Goal: Task Accomplishment & Management: Manage account settings

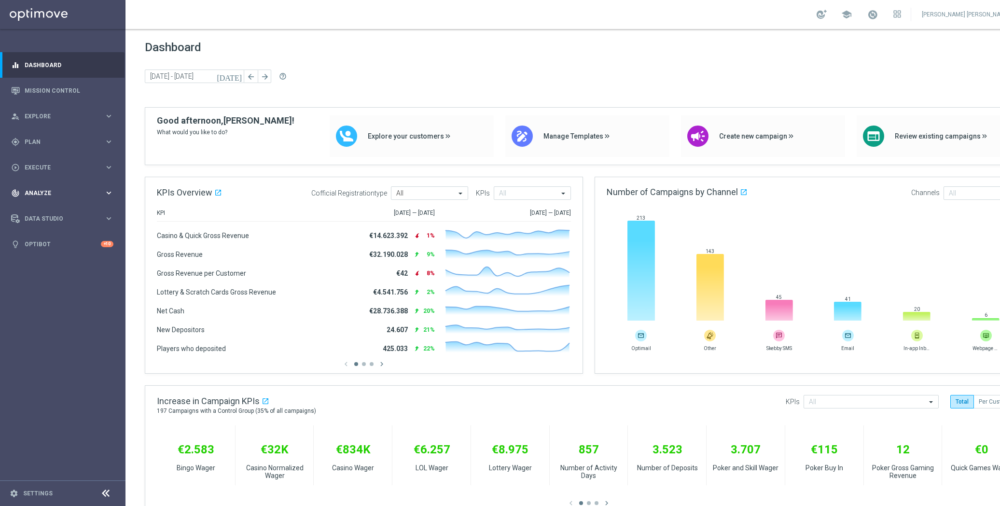
click at [56, 193] on span "Analyze" at bounding box center [65, 193] width 80 height 6
click at [51, 211] on link "Customer 360" at bounding box center [62, 213] width 75 height 8
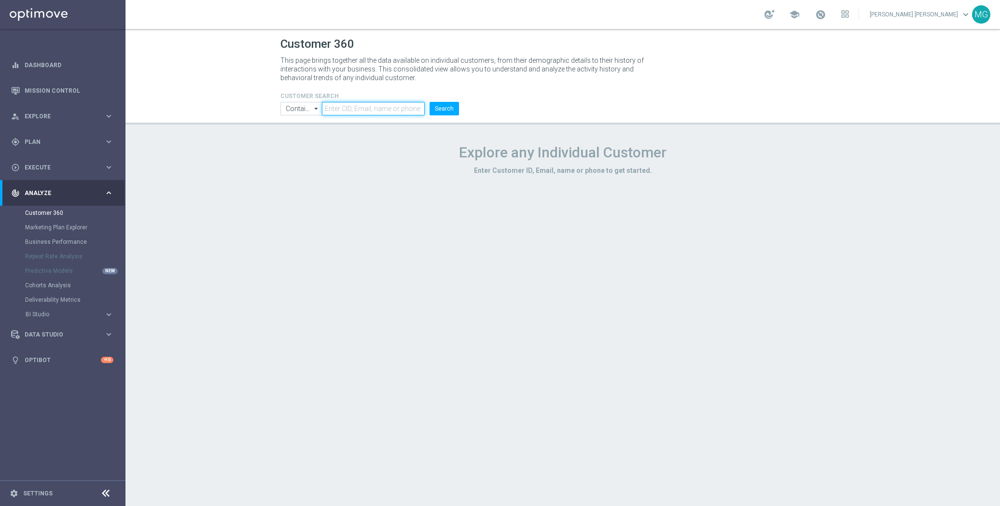
click at [359, 103] on input "text" at bounding box center [373, 109] width 103 height 14
type input "6574632"
click at [446, 108] on button "Search" at bounding box center [443, 109] width 29 height 14
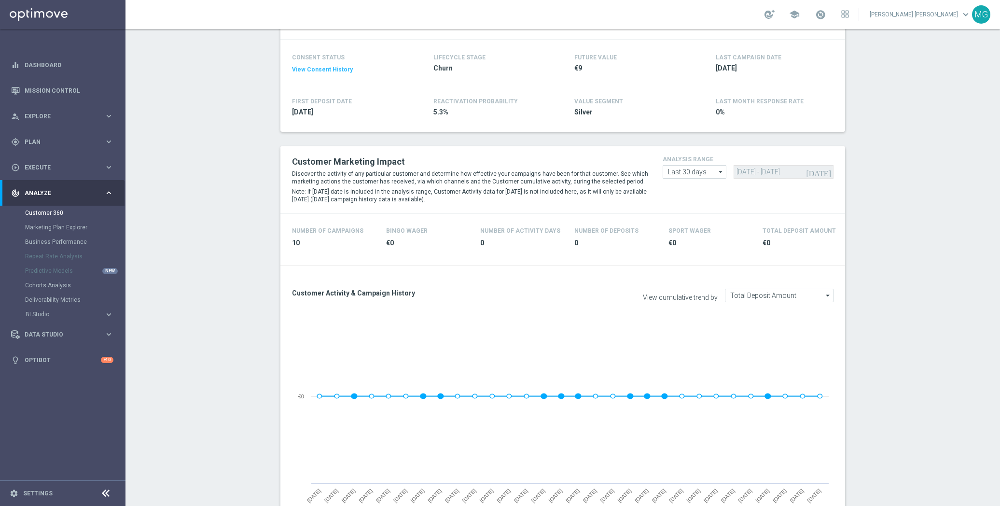
scroll to position [130, 0]
click at [695, 180] on div "Customer Marketing Impact Discover the activity of any particular customer and …" at bounding box center [563, 180] width 556 height 52
click at [701, 174] on input "Last 30 days" at bounding box center [695, 173] width 64 height 14
click at [691, 212] on div "Last 90 days" at bounding box center [685, 215] width 34 height 9
type input "Last 90 days"
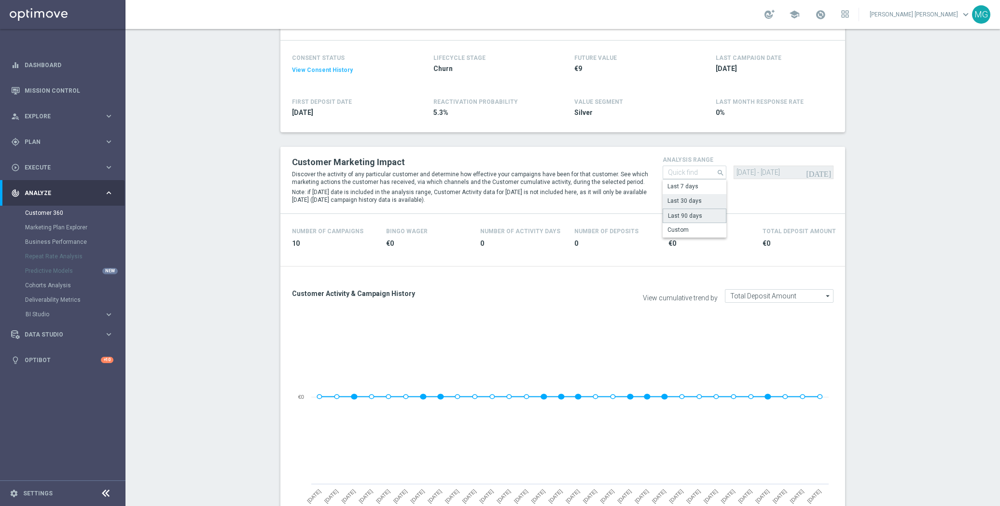
type input "07 Jun 2025 - 04 Sep 2025"
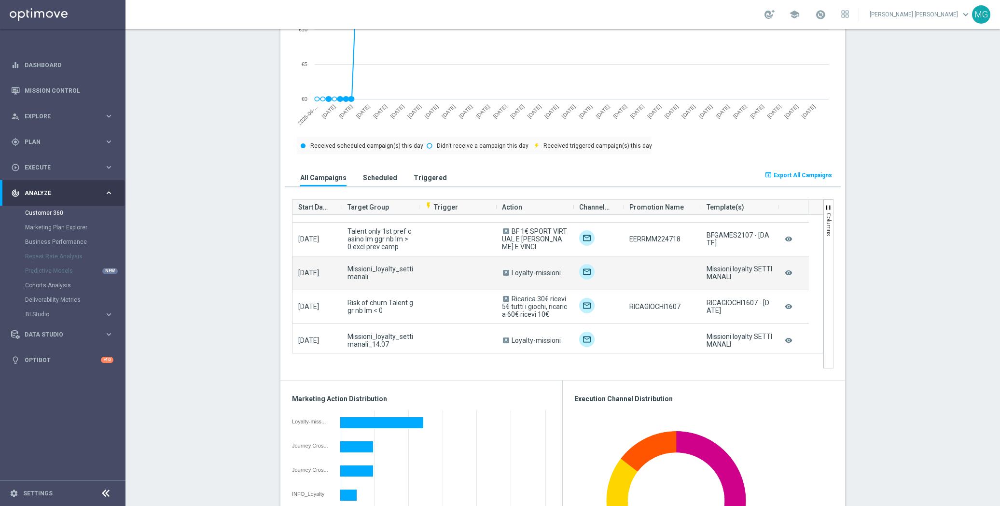
scroll to position [454, 0]
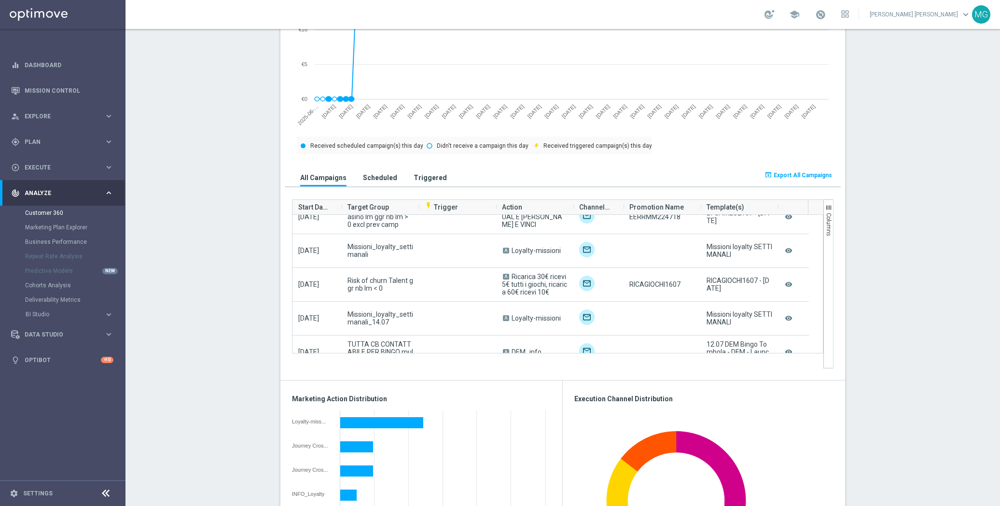
click at [816, 177] on span "Export All Campaigns" at bounding box center [803, 175] width 58 height 7
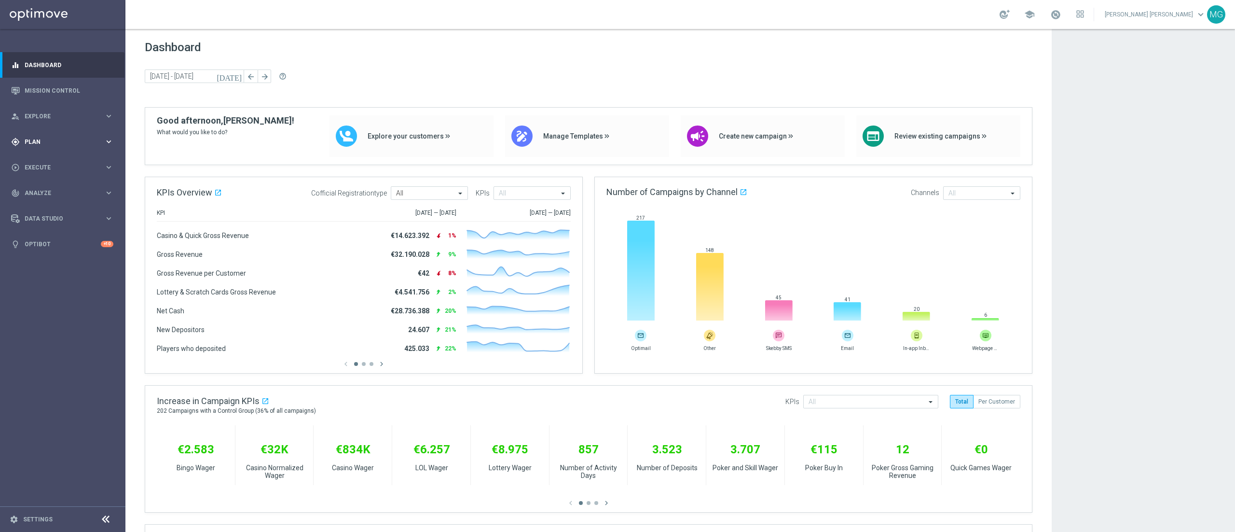
click at [55, 143] on span "Plan" at bounding box center [65, 142] width 80 height 6
click at [51, 161] on link "Target Groups" at bounding box center [62, 162] width 75 height 8
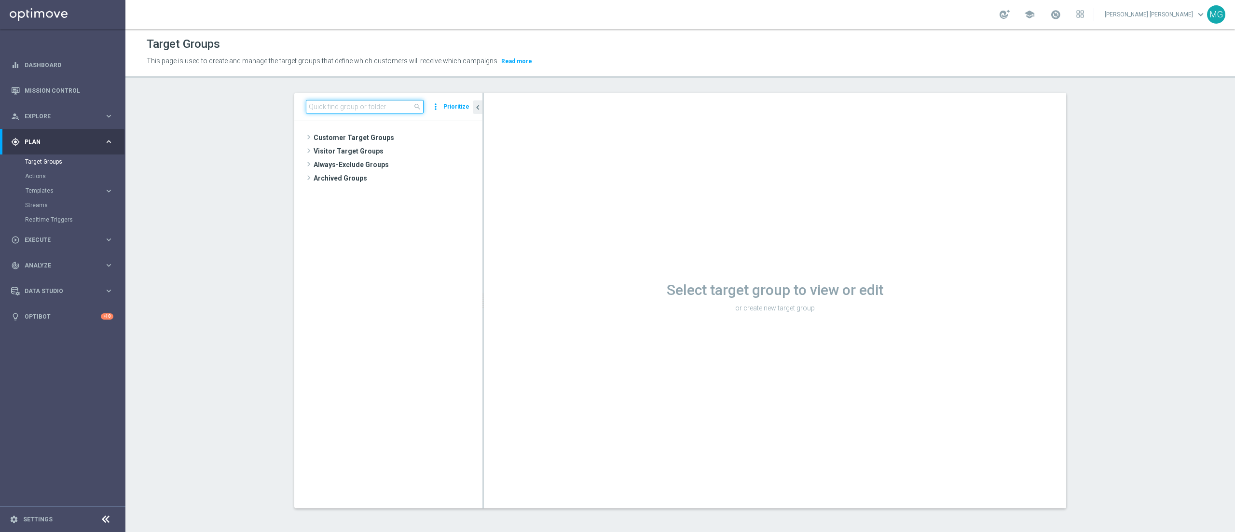
click at [342, 108] on input at bounding box center [365, 107] width 118 height 14
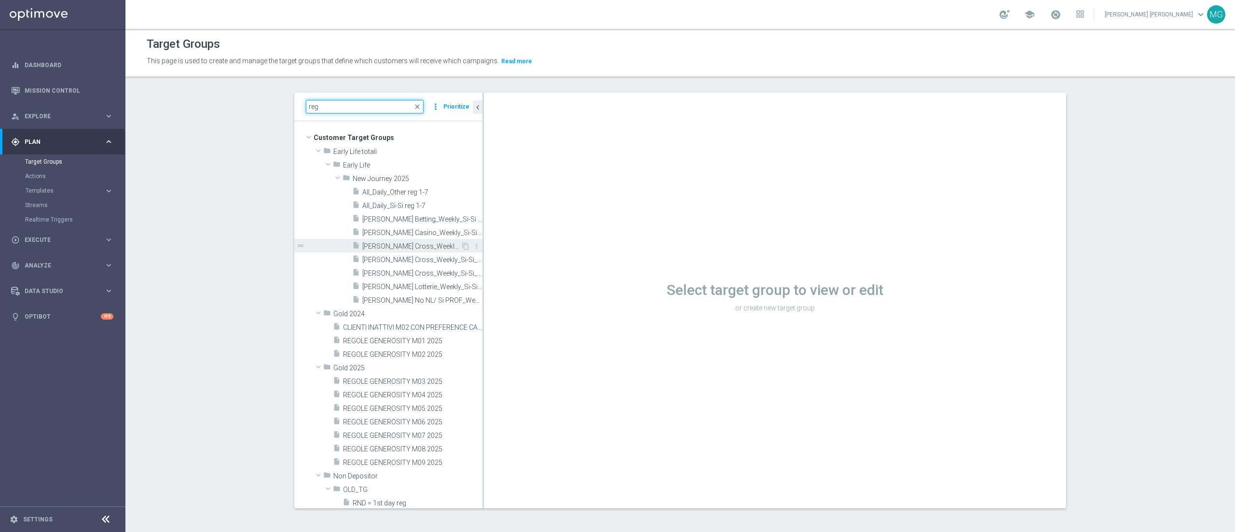
type input "reg"
click at [415, 247] on span "J. Cross_Weekly_Si-No_reg 8-16" at bounding box center [411, 246] width 98 height 8
